Goal: Task Accomplishment & Management: Manage account settings

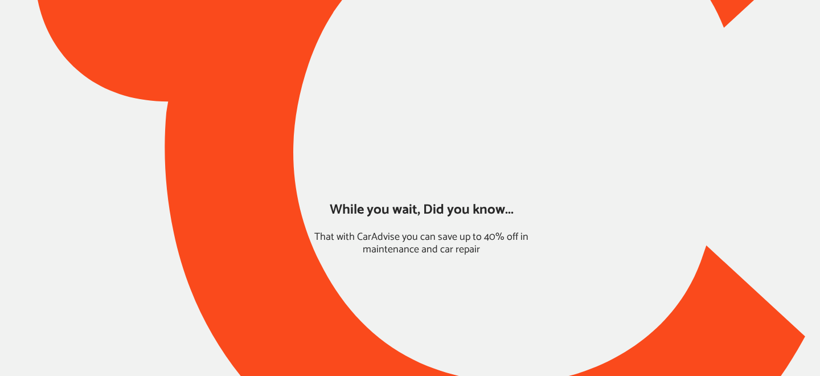
type input "*****"
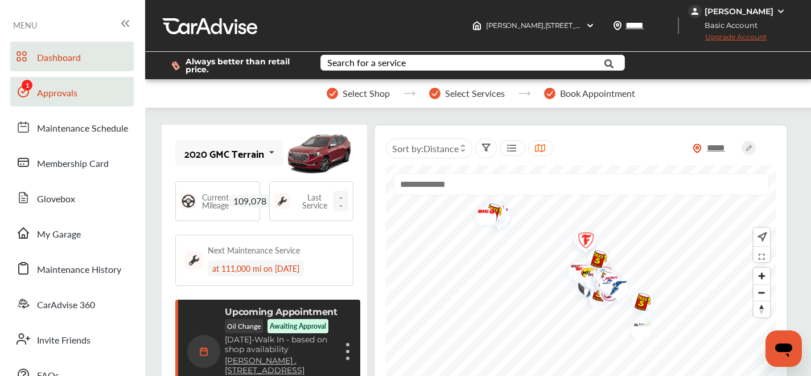
click at [96, 91] on link "Approvals" at bounding box center [72, 92] width 124 height 30
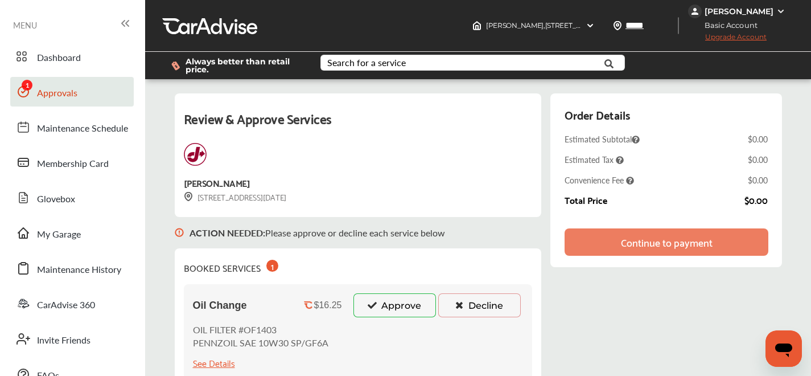
click at [378, 297] on button "Approve" at bounding box center [395, 305] width 83 height 24
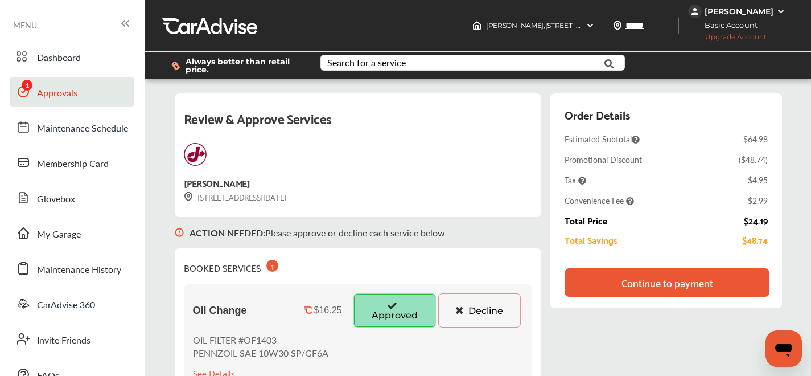
click at [601, 280] on div "Continue to payment" at bounding box center [667, 282] width 205 height 28
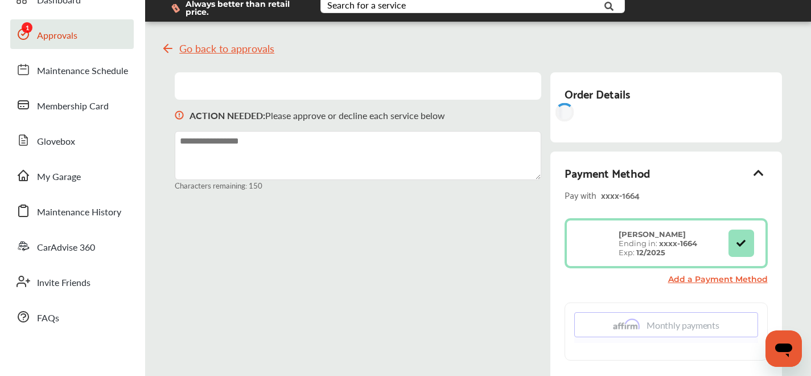
scroll to position [163, 0]
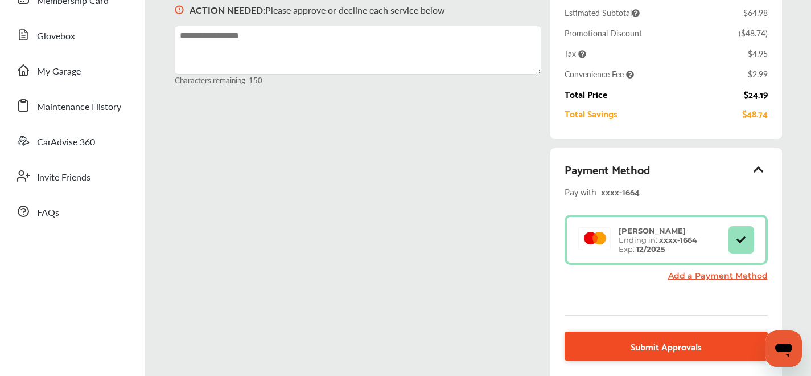
click at [691, 339] on span "Submit Approvals" at bounding box center [666, 345] width 71 height 15
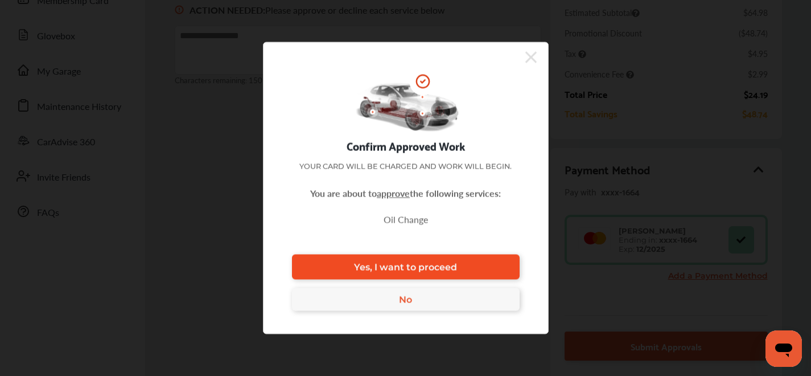
click at [482, 268] on link "Yes, I want to proceed" at bounding box center [406, 267] width 228 height 25
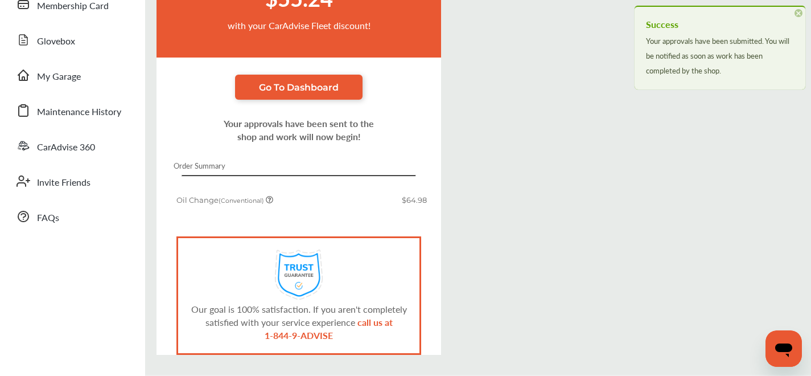
scroll to position [163, 0]
